Goal: Find specific page/section: Find specific page/section

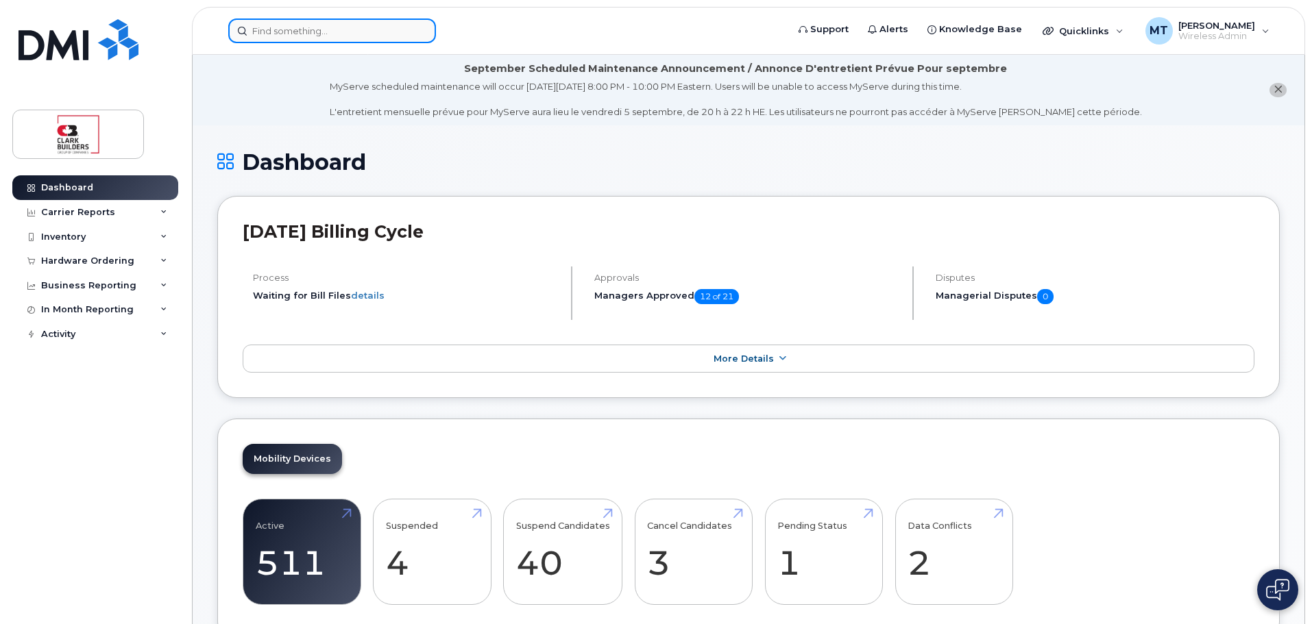
click at [339, 37] on input at bounding box center [332, 31] width 208 height 25
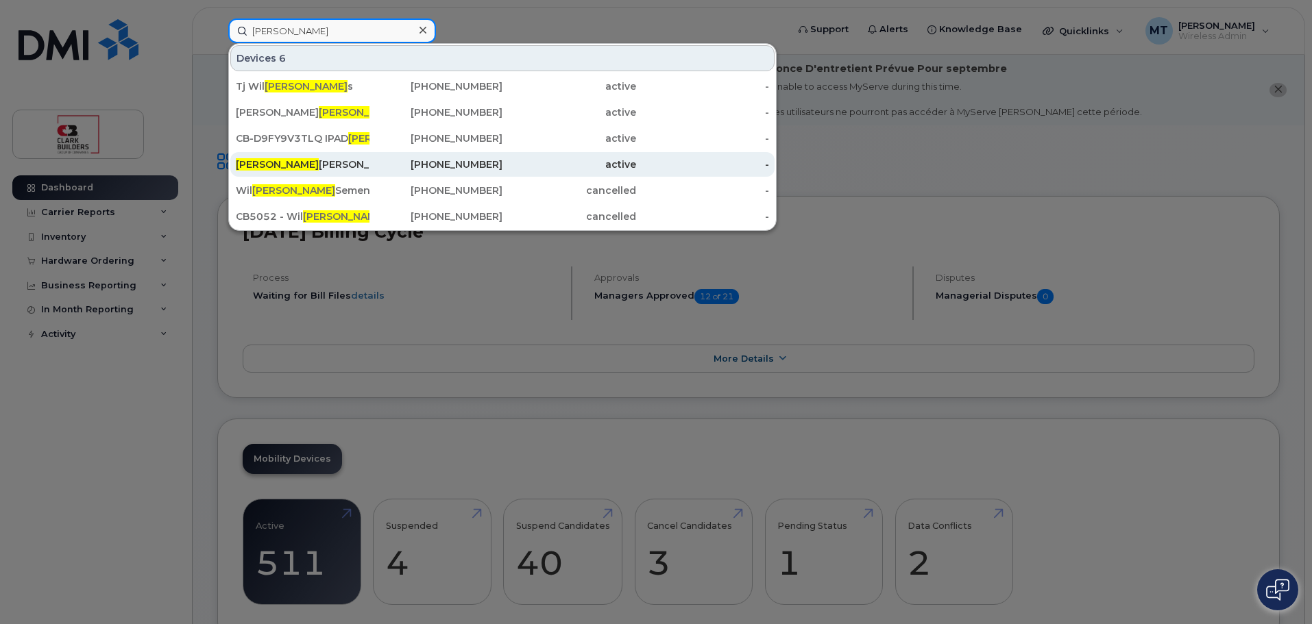
type input "[PERSON_NAME]"
click at [310, 163] on div "[PERSON_NAME]" at bounding box center [303, 165] width 134 height 14
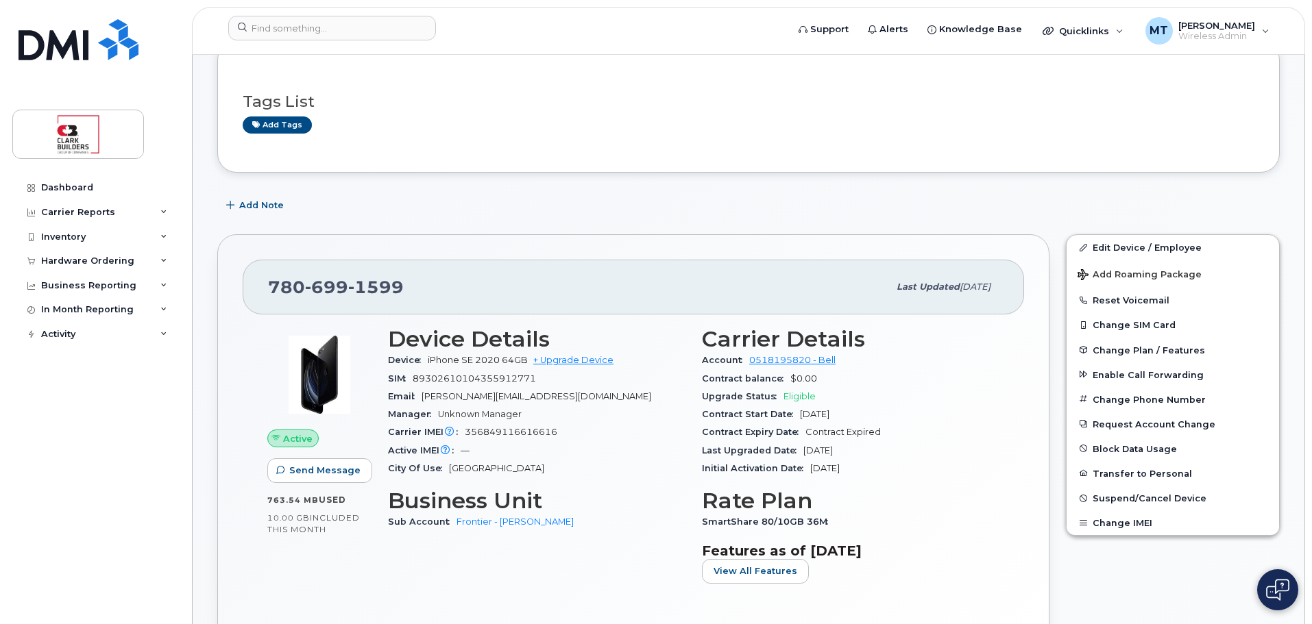
scroll to position [343, 0]
